Goal: Navigation & Orientation: Find specific page/section

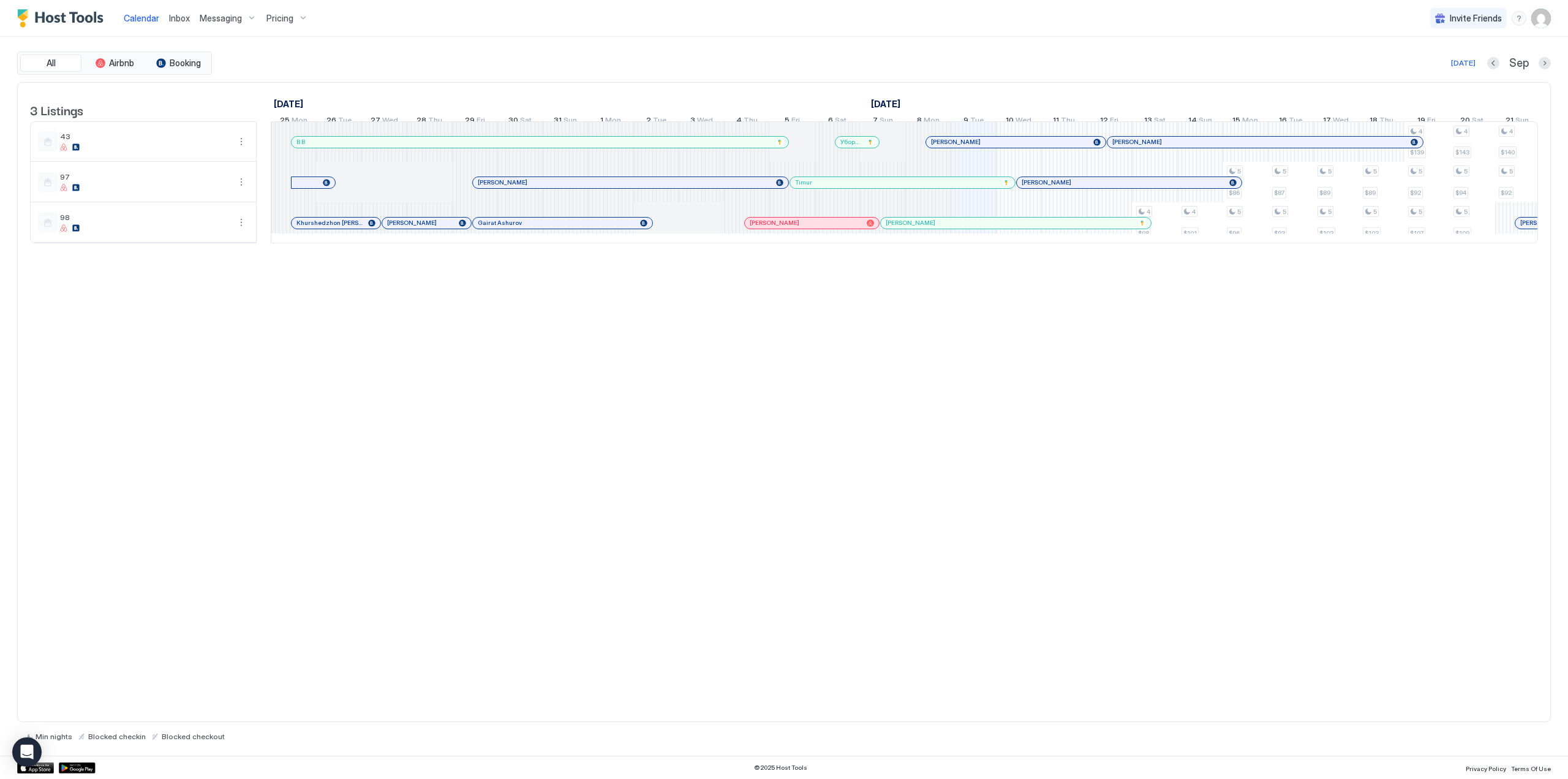
scroll to position [0, 680]
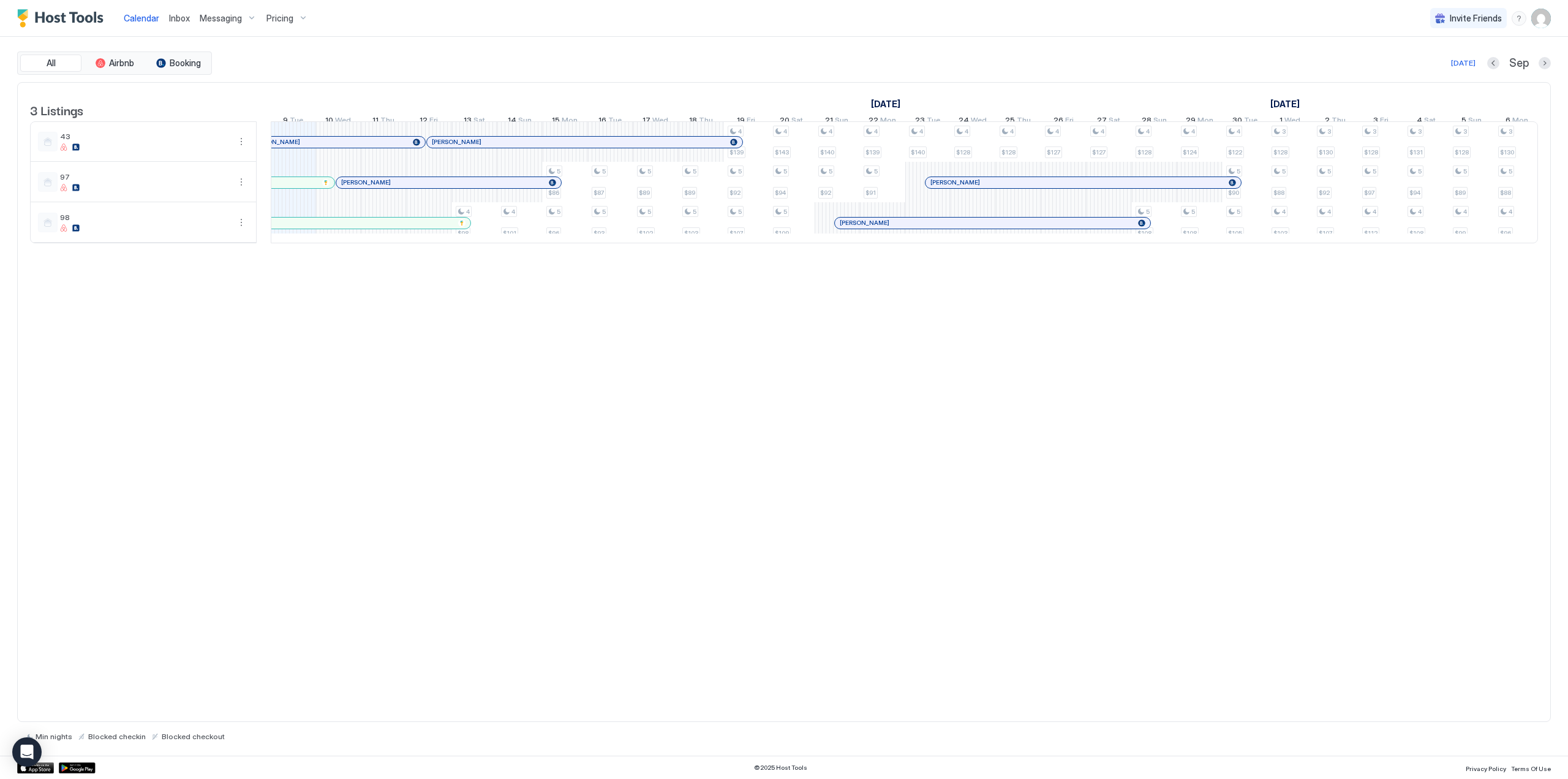
click at [62, 20] on img "Host Tools Logo" at bounding box center [63, 18] width 92 height 18
click at [182, 15] on span "Inbox" at bounding box center [179, 18] width 21 height 11
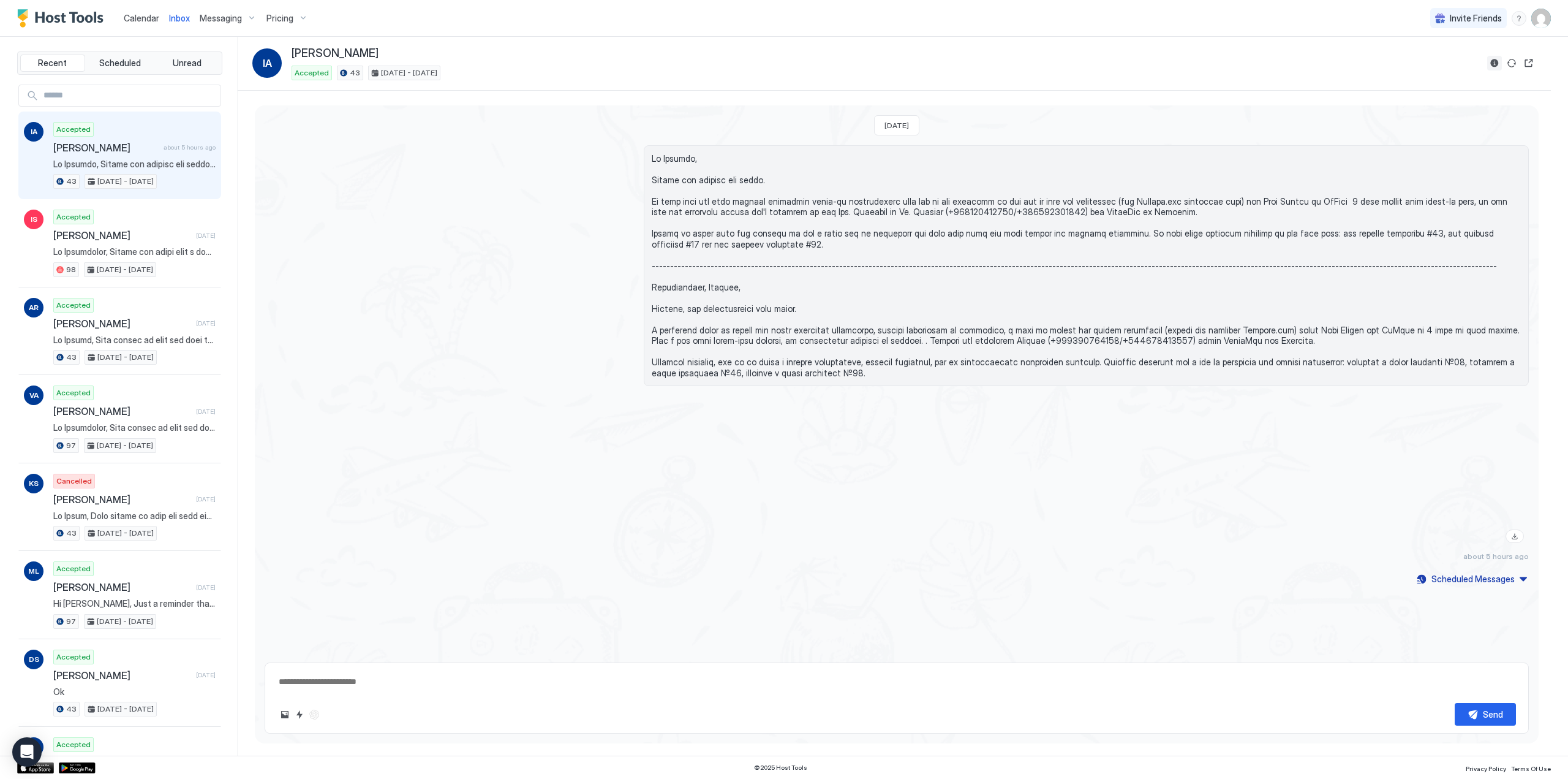
click at [1492, 65] on button "Reservation information" at bounding box center [1494, 63] width 15 height 15
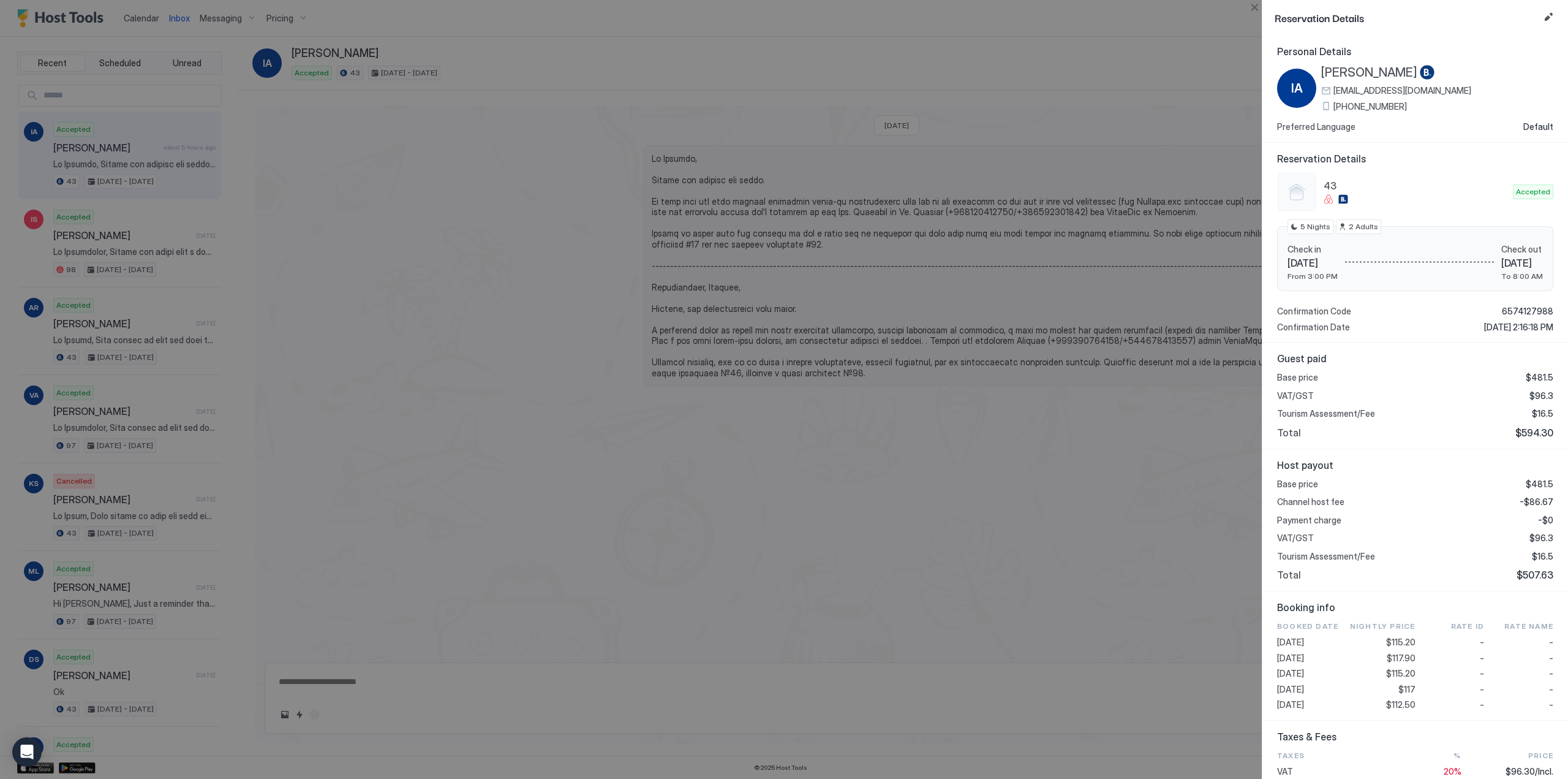
click at [176, 255] on div at bounding box center [784, 389] width 1568 height 779
click at [1253, 9] on button "Close" at bounding box center [1254, 7] width 15 height 15
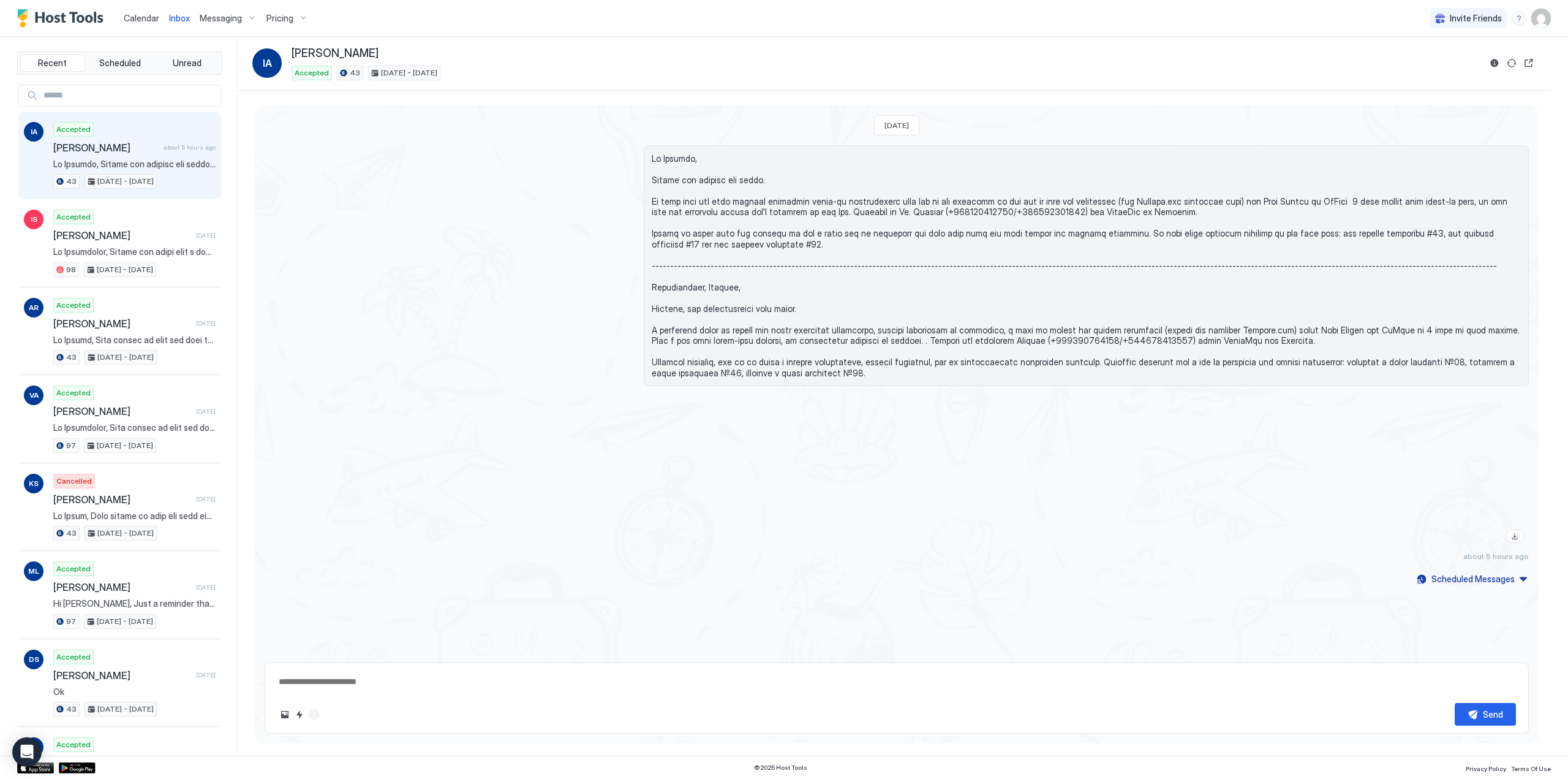
click at [134, 16] on span "Calendar" at bounding box center [141, 18] width 35 height 11
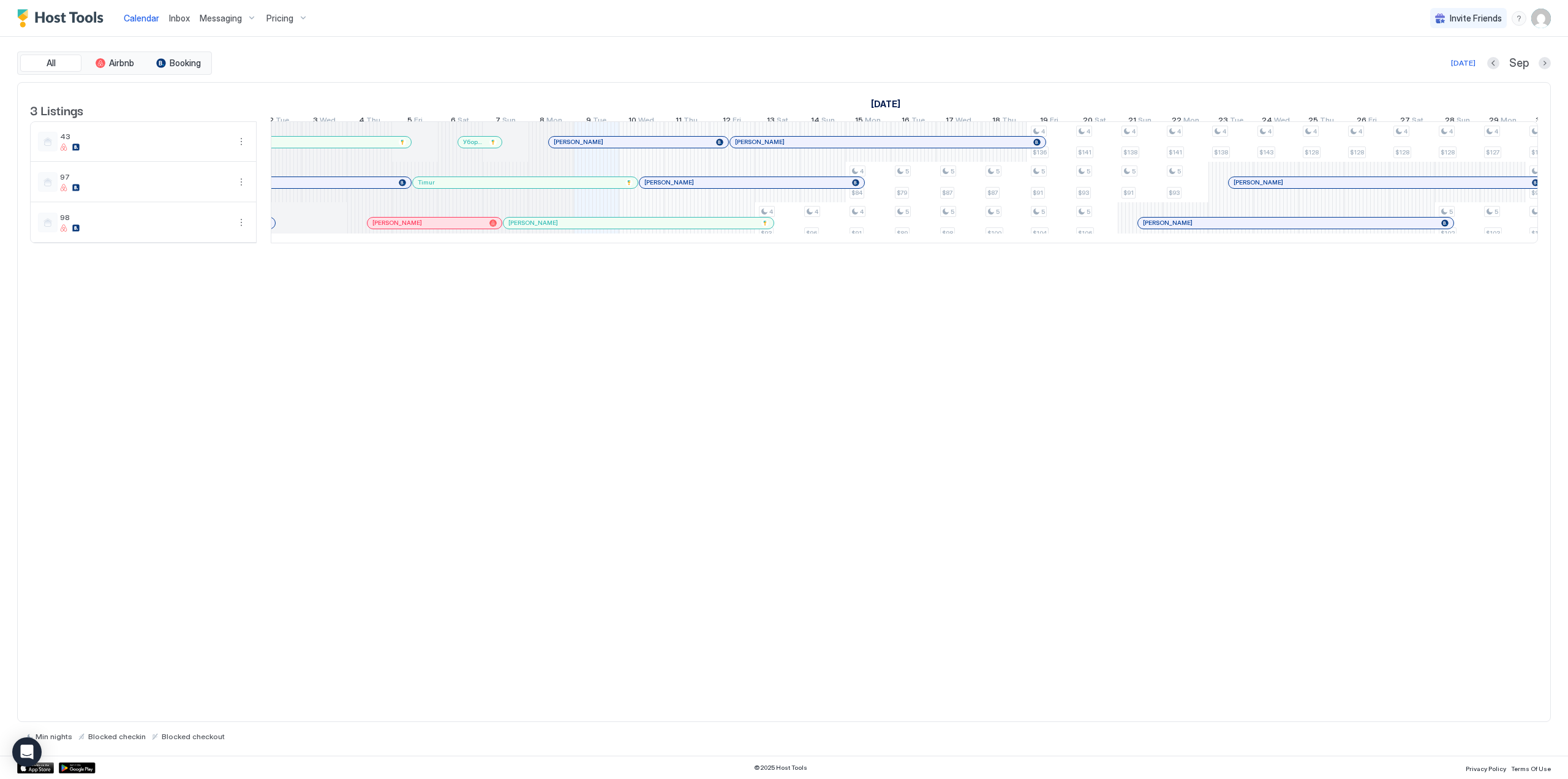
click at [716, 146] on div at bounding box center [720, 142] width 7 height 7
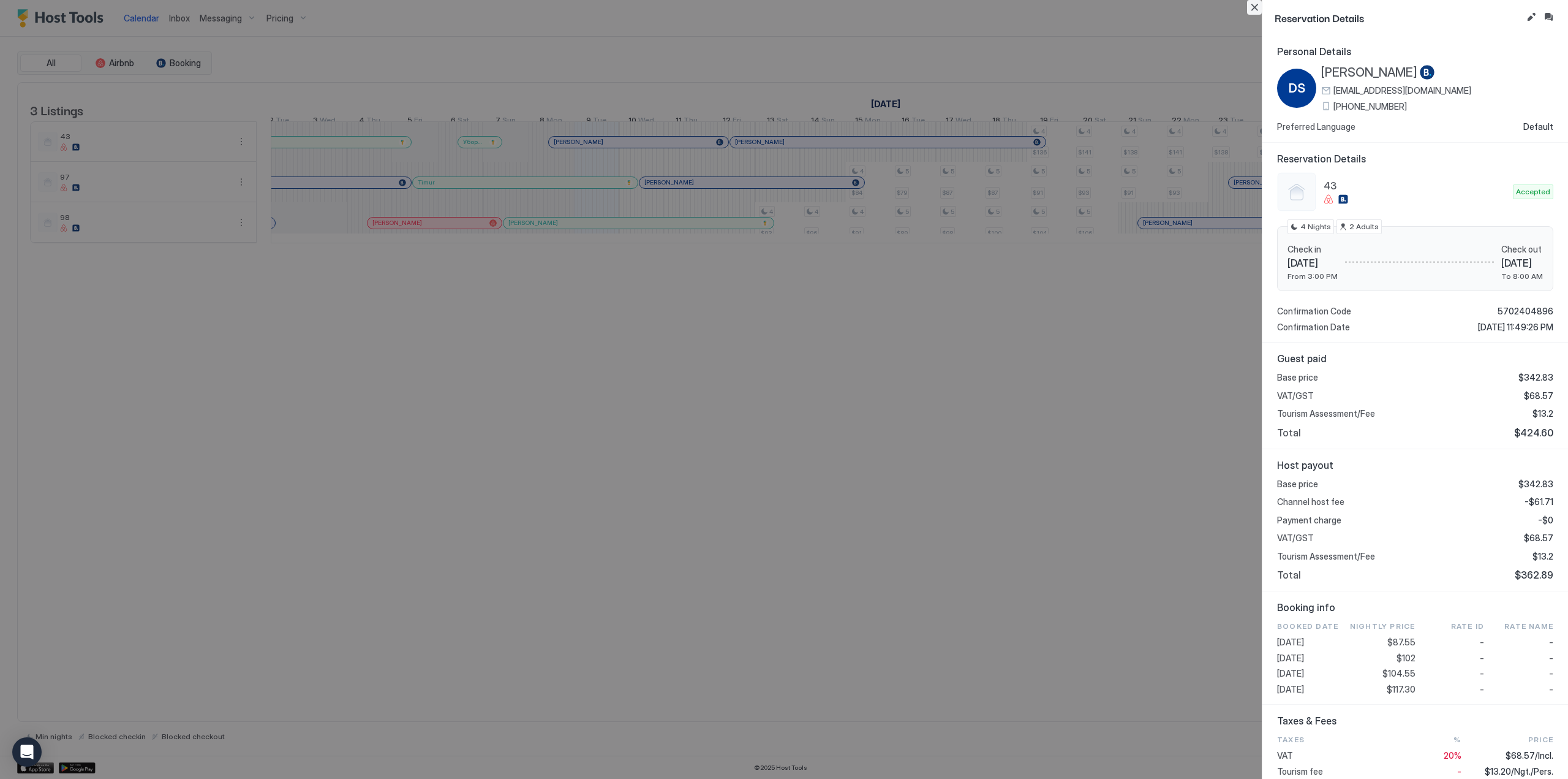
click at [1260, 8] on button "Close" at bounding box center [1254, 7] width 15 height 15
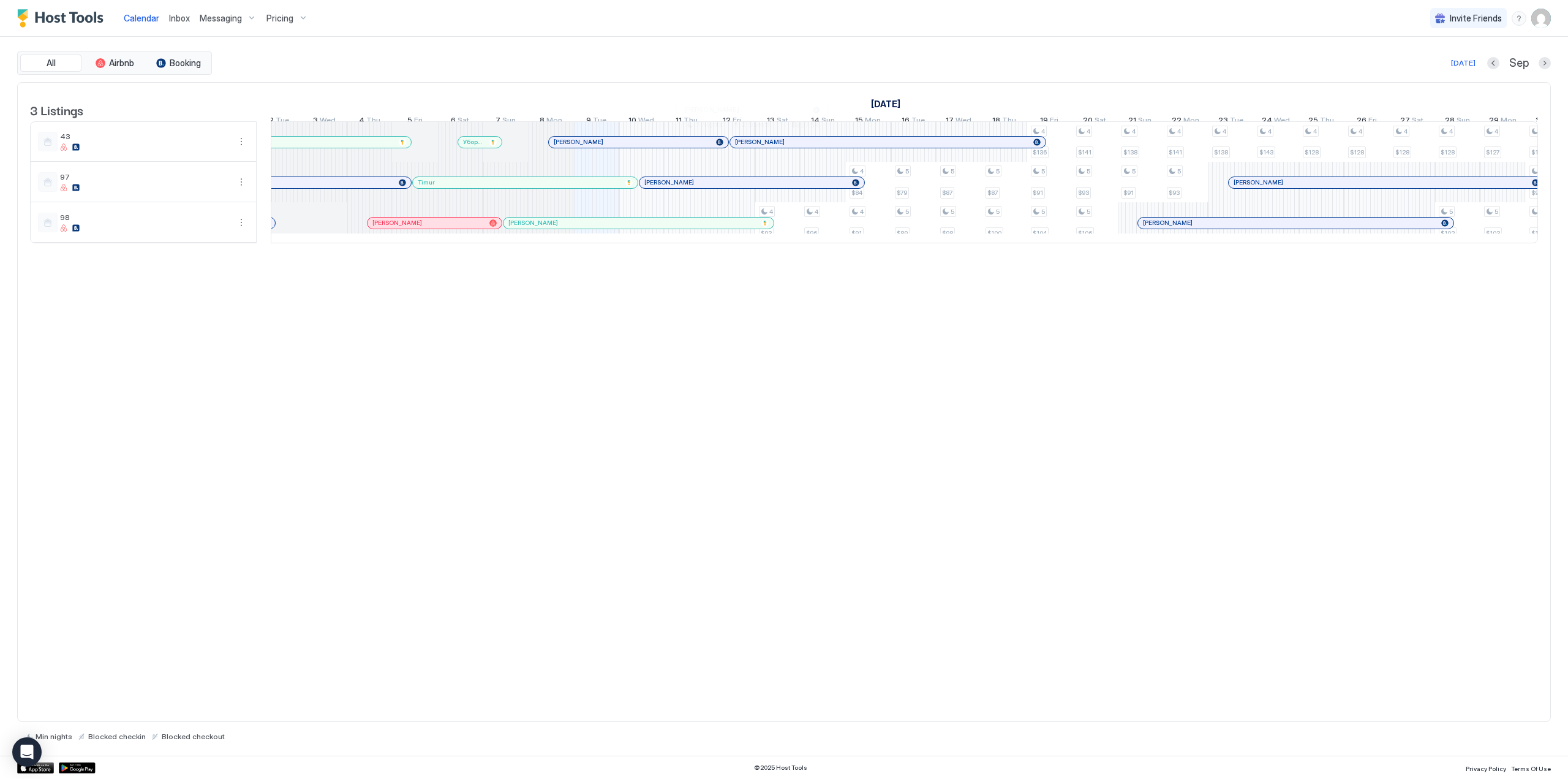
click at [747, 147] on div at bounding box center [747, 142] width 10 height 10
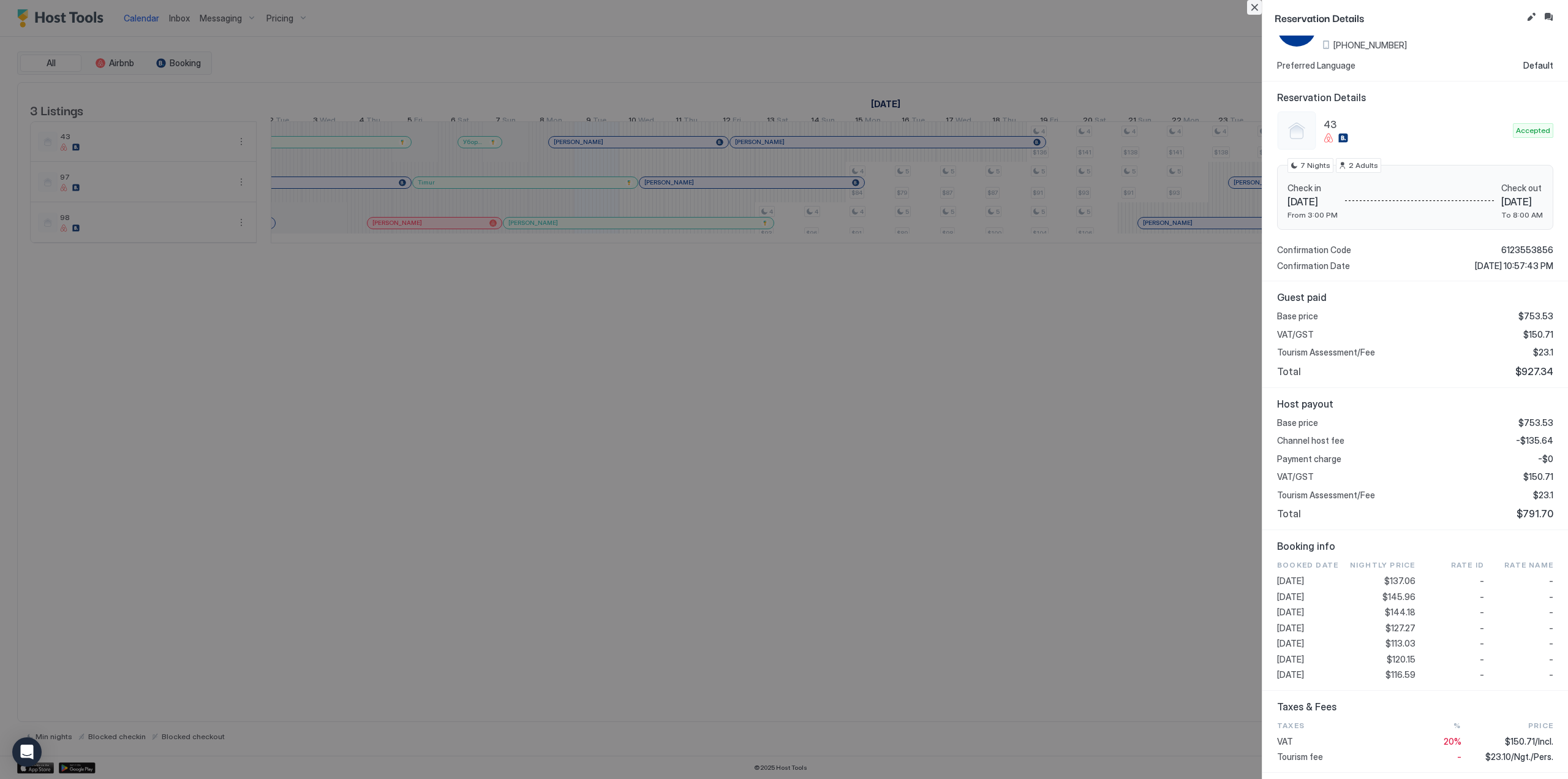
click at [1258, 3] on button "Close" at bounding box center [1254, 7] width 15 height 15
